Goal: Task Accomplishment & Management: Use online tool/utility

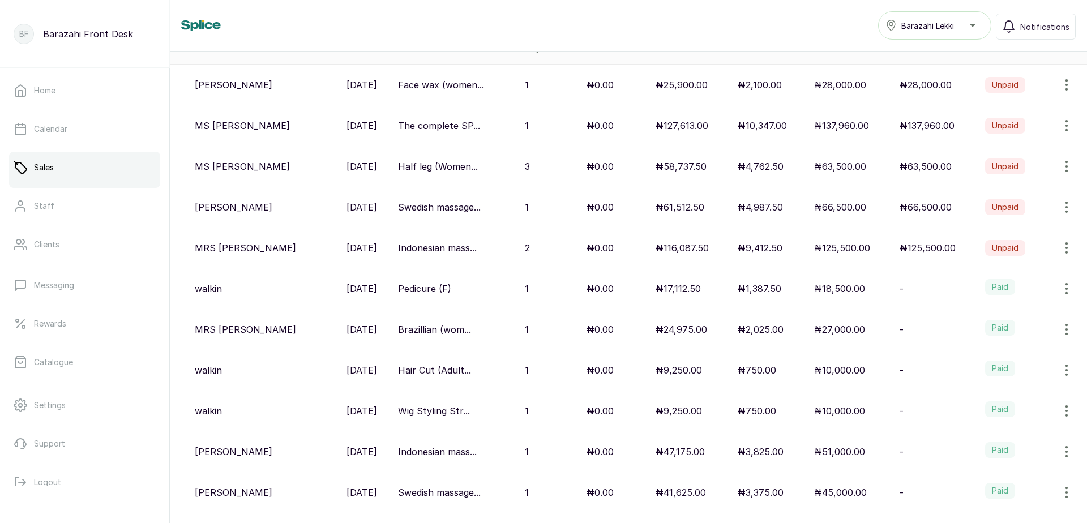
scroll to position [191, 0]
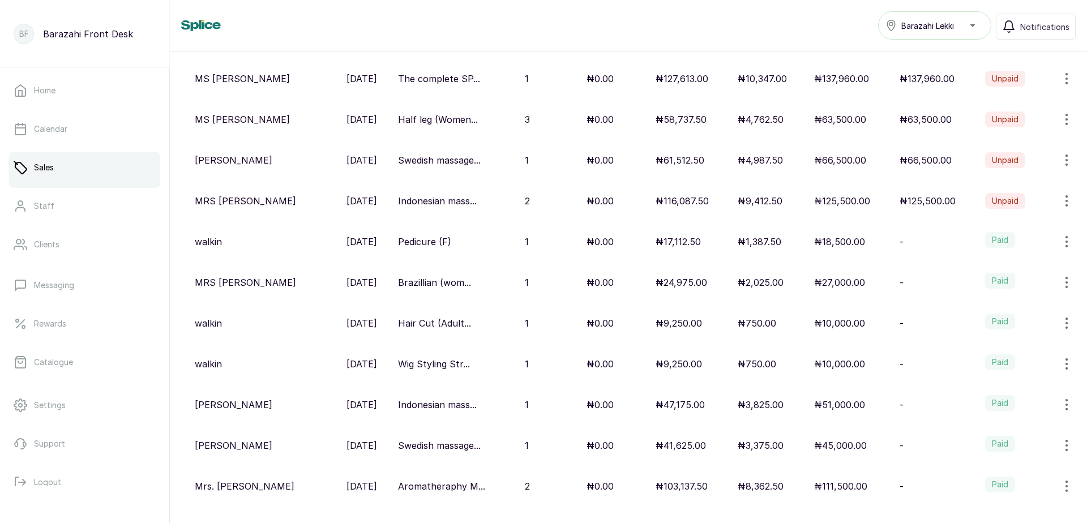
click at [1060, 364] on icon "button" at bounding box center [1067, 364] width 14 height 14
click at [983, 396] on span "View" at bounding box center [993, 396] width 20 height 14
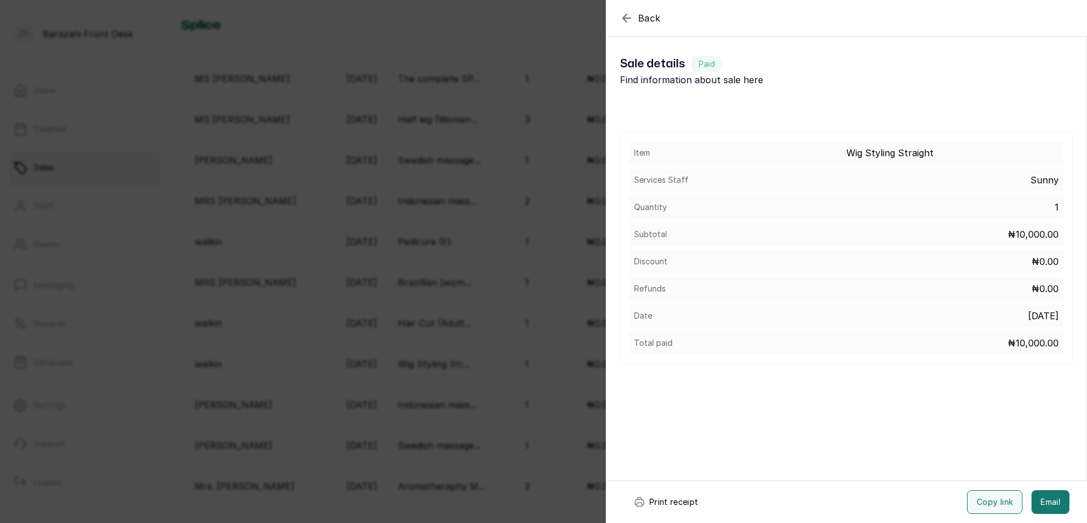
click at [684, 506] on button "Print receipt" at bounding box center [666, 502] width 83 height 24
click at [620, 16] on icon "button" at bounding box center [627, 18] width 14 height 14
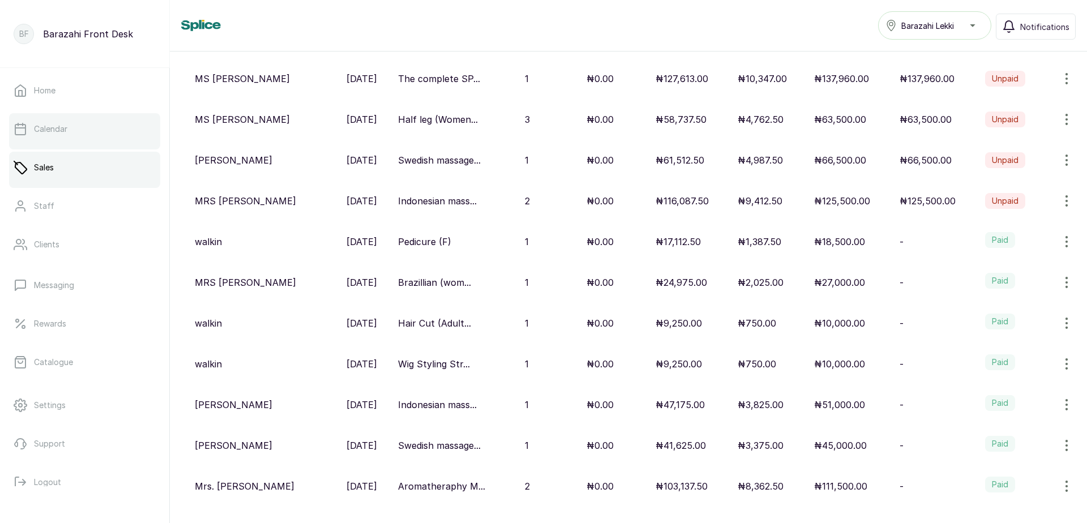
click at [68, 133] on link "Calendar" at bounding box center [84, 129] width 151 height 32
